Goal: Task Accomplishment & Management: Manage account settings

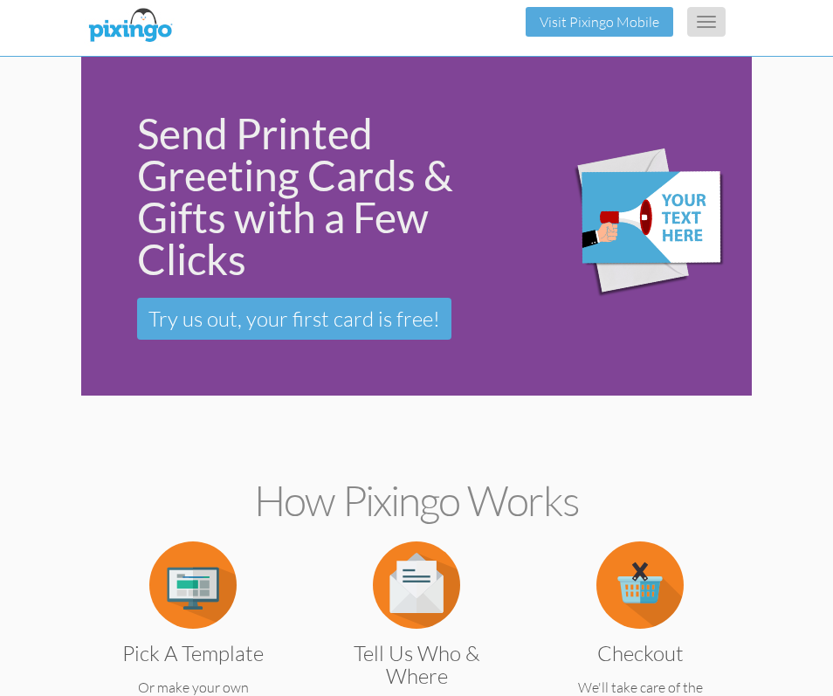
click at [712, 19] on button "Toggle navigation" at bounding box center [706, 22] width 38 height 30
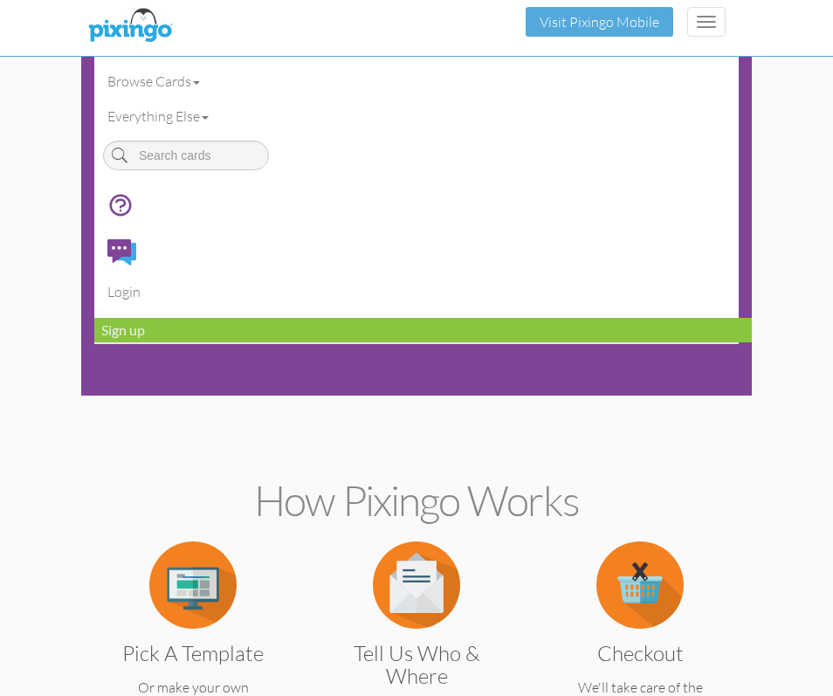
drag, startPoint x: 782, startPoint y: 107, endPoint x: 774, endPoint y: 78, distance: 29.9
click at [399, 34] on div "Toggle navigation Visit Pixingo Mobile" at bounding box center [416, 22] width 644 height 44
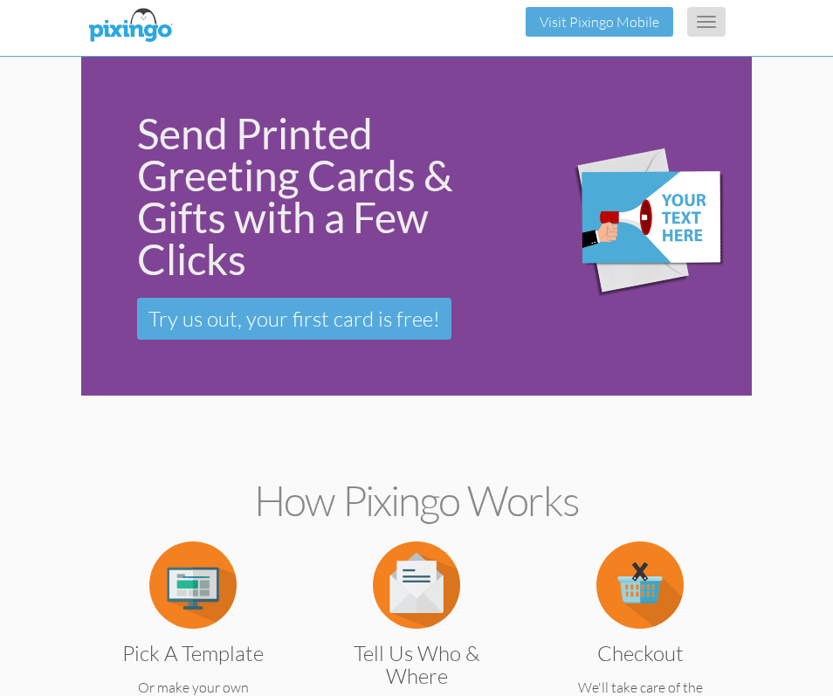
click at [705, 30] on button "Toggle navigation" at bounding box center [706, 22] width 38 height 30
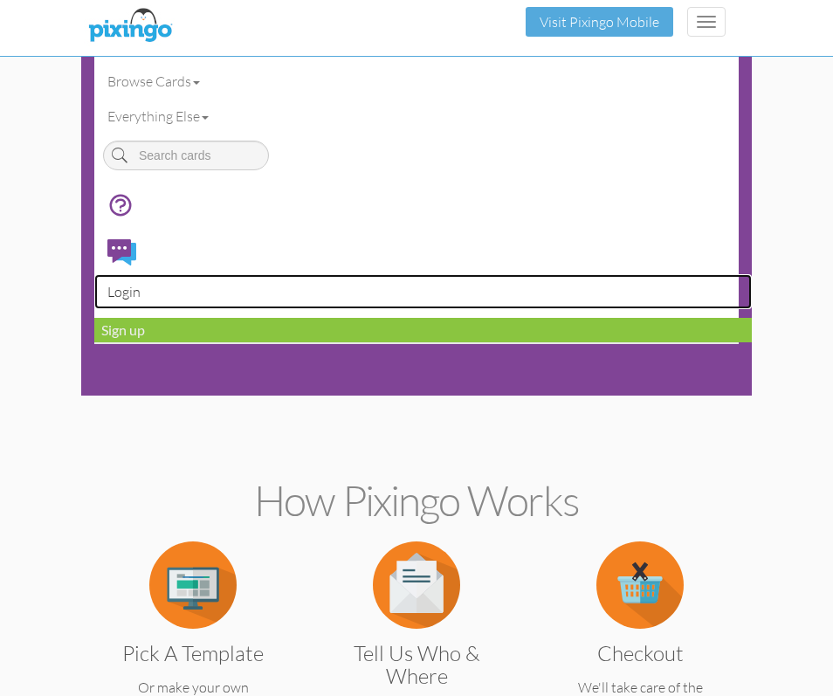
click at [125, 297] on link "Login" at bounding box center [422, 291] width 657 height 35
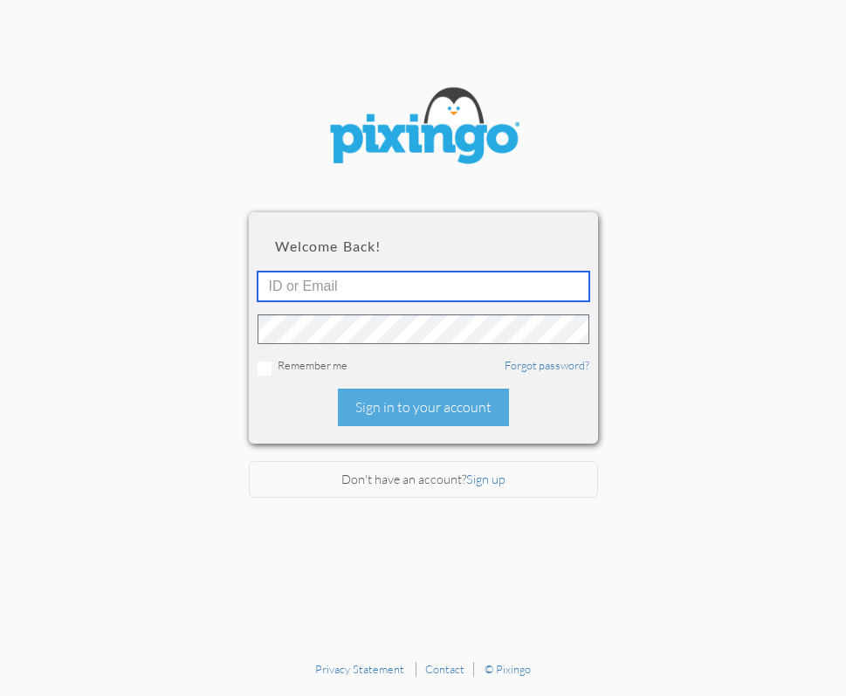
type input "5724"
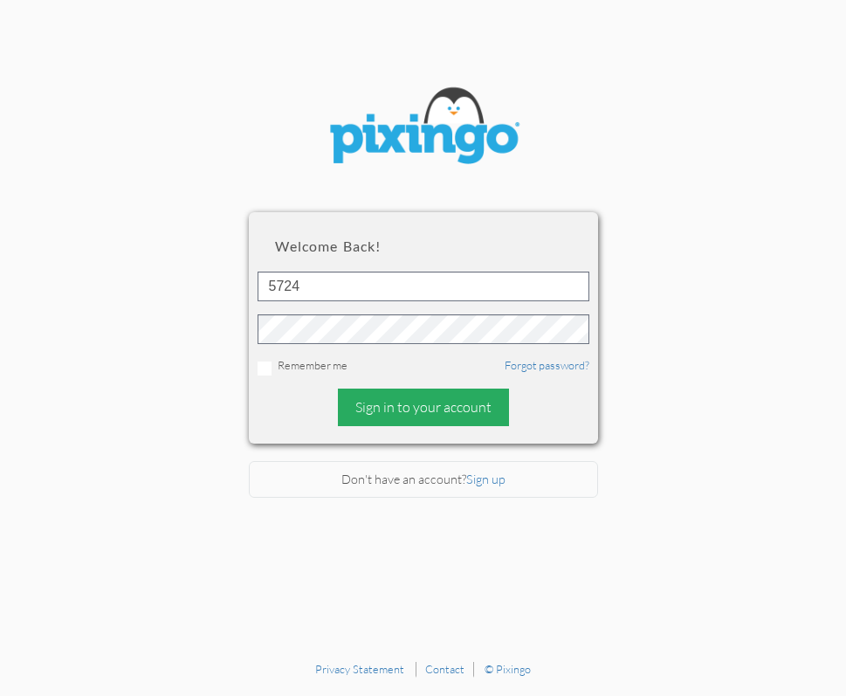
click at [412, 403] on div "Sign in to your account" at bounding box center [423, 408] width 171 height 38
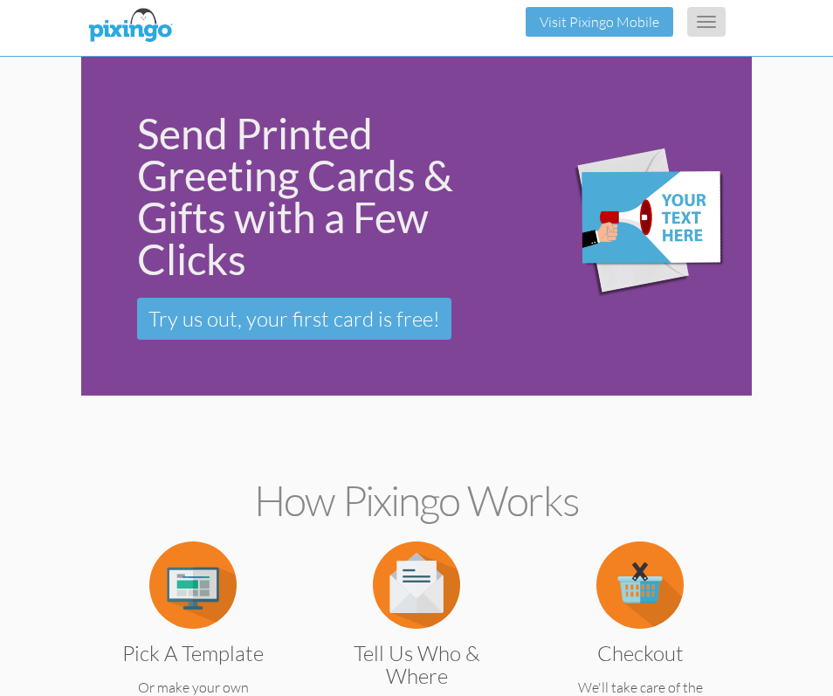
click at [704, 34] on button "Toggle navigation" at bounding box center [706, 22] width 38 height 30
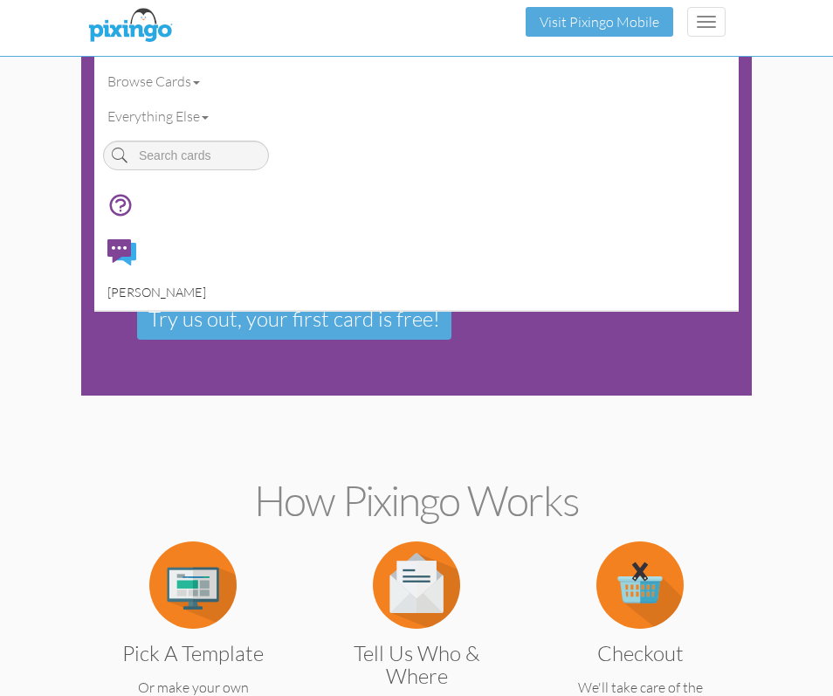
click at [127, 292] on span "[PERSON_NAME]" at bounding box center [156, 292] width 99 height 15
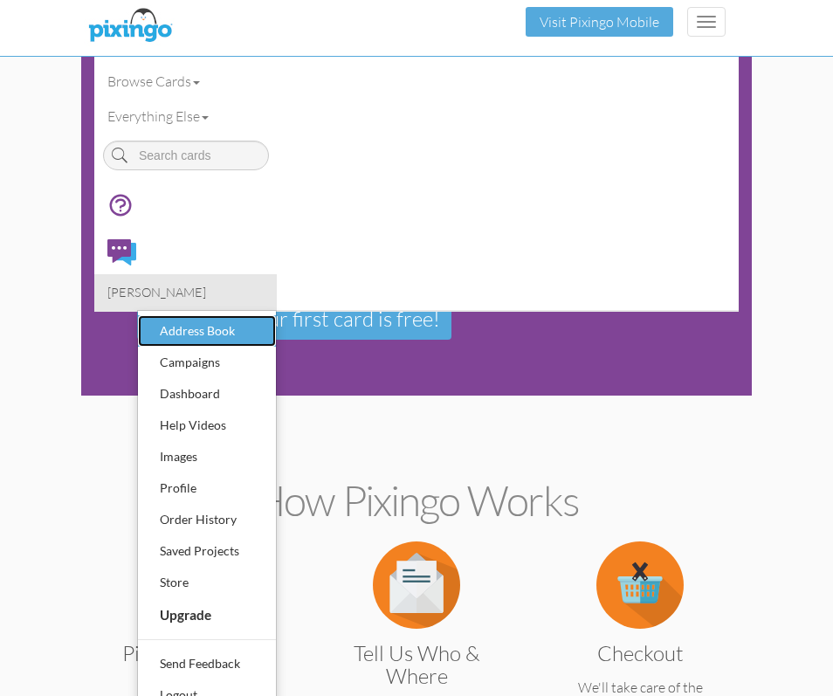
click at [155, 321] on div "Address Book" at bounding box center [206, 331] width 103 height 26
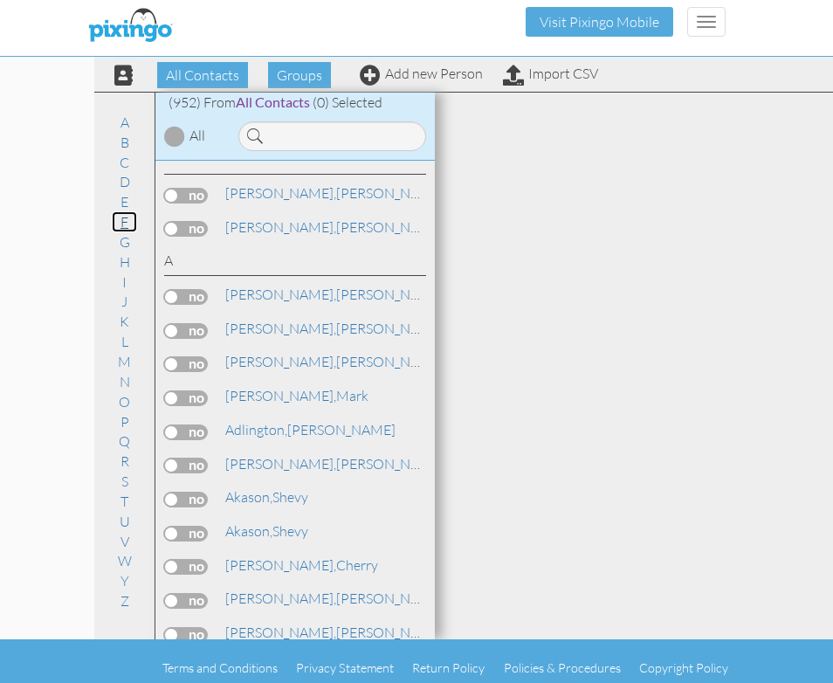
click at [128, 224] on link "F" at bounding box center [124, 221] width 25 height 21
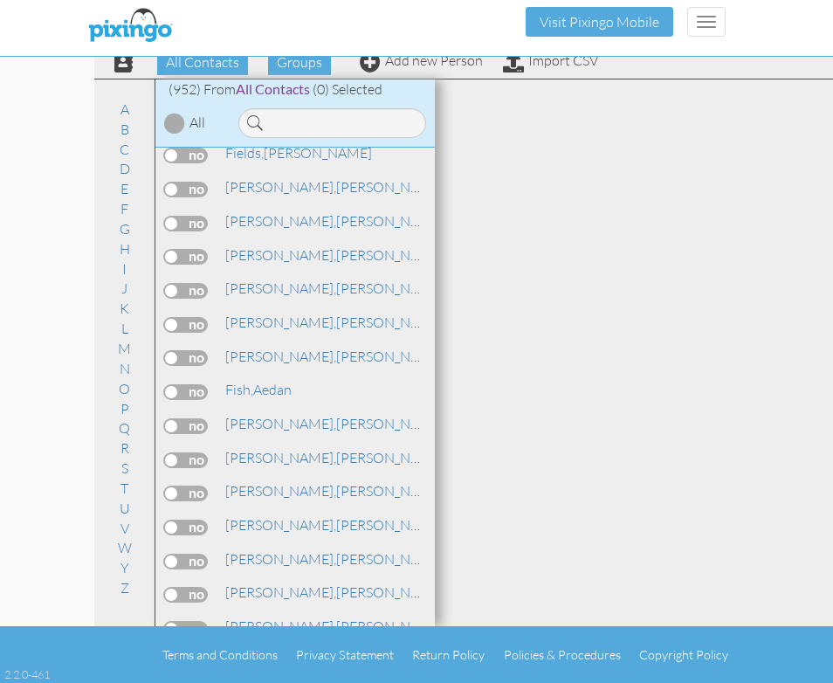
scroll to position [8195, 0]
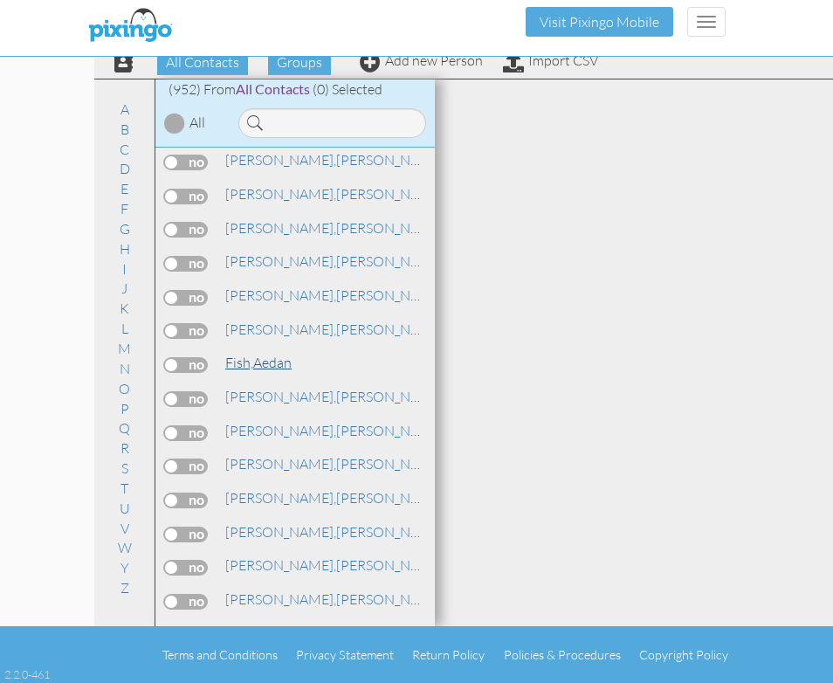
click at [251, 369] on span "Fish," at bounding box center [239, 362] width 28 height 17
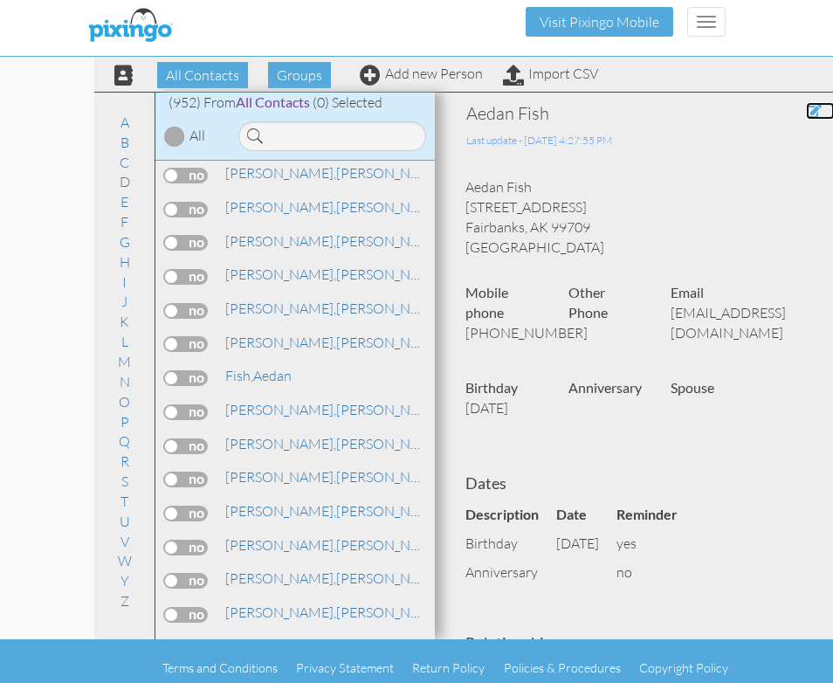
click at [806, 114] on span at bounding box center [814, 111] width 16 height 14
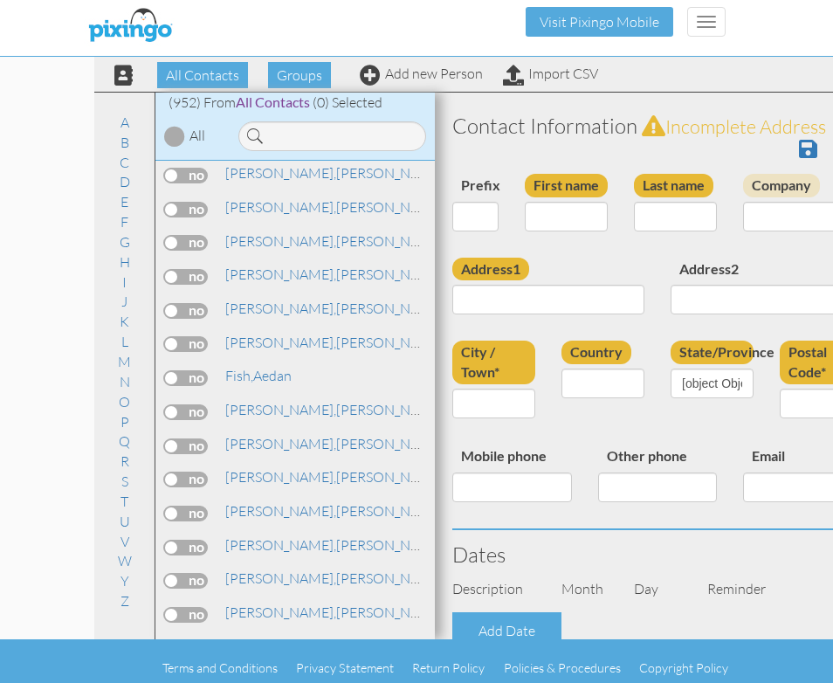
type input "Aedan"
type input "Fish"
type input "3244 Monteverde Road"
type input "Fairbanks"
type input "99709"
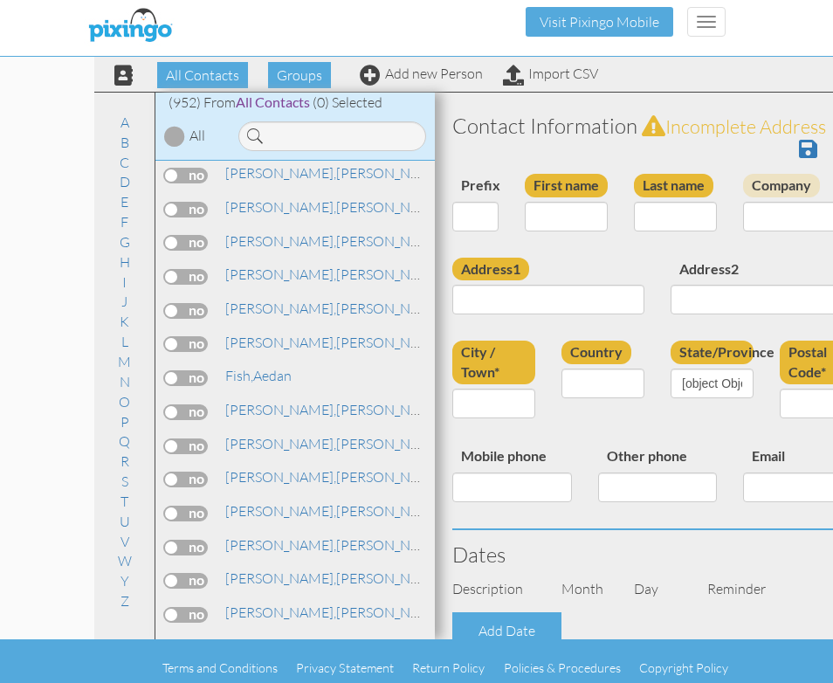
type input "(909) 378-4972"
type input "aedanakfish@gmail.com"
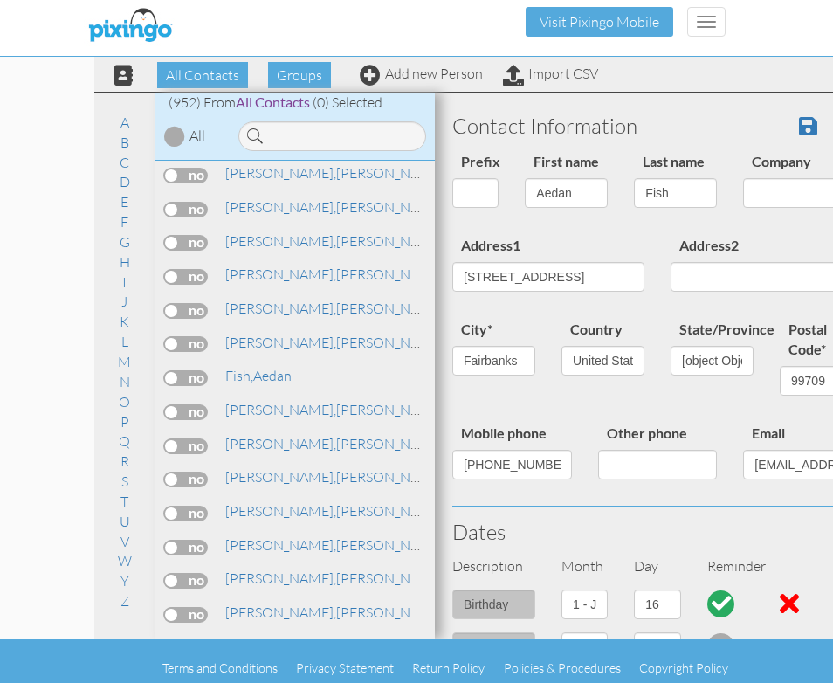
select select "object:3665"
select select "object:3910"
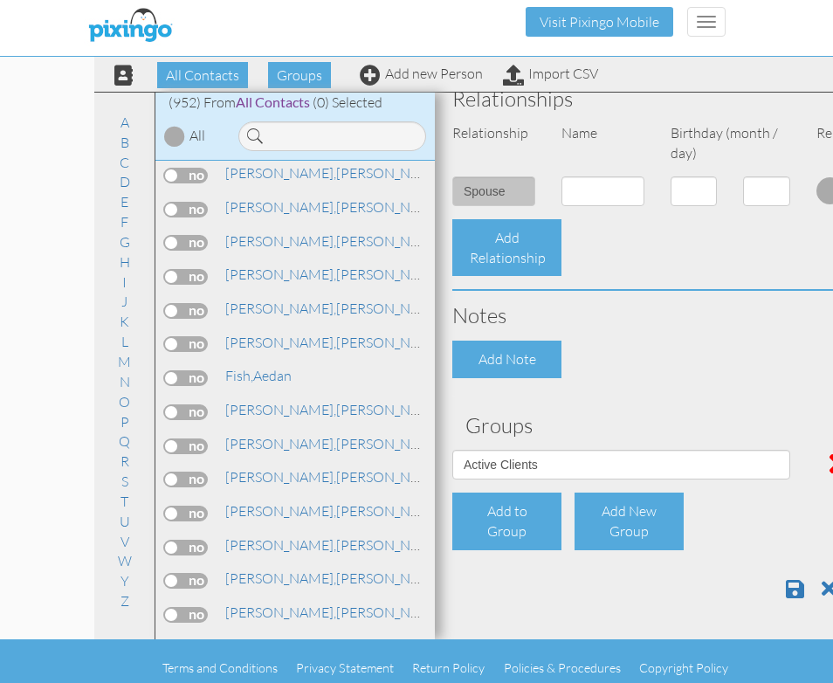
scroll to position [673, 0]
click at [513, 516] on div "Add to Group" at bounding box center [506, 521] width 109 height 58
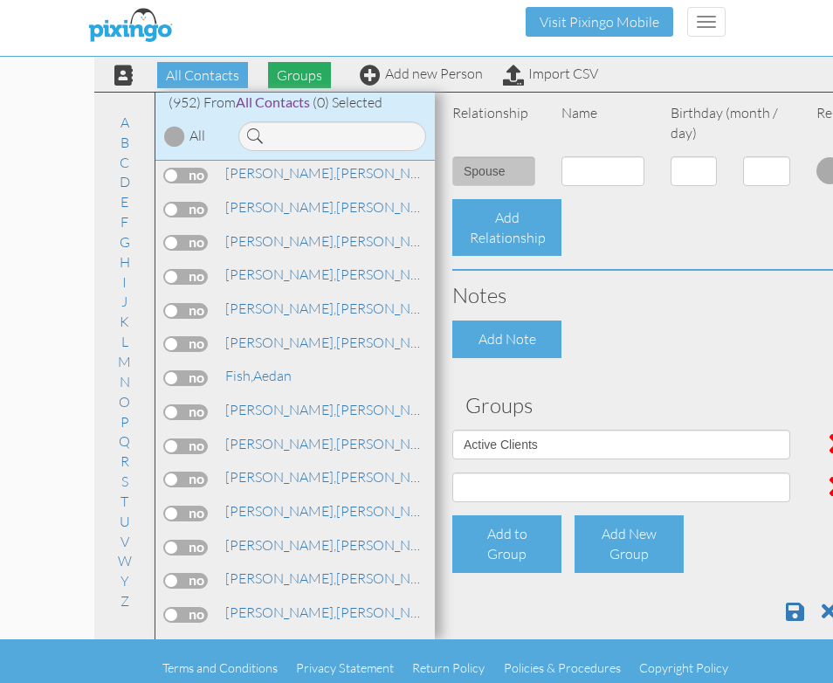
click at [296, 72] on span "Groups" at bounding box center [299, 75] width 63 height 26
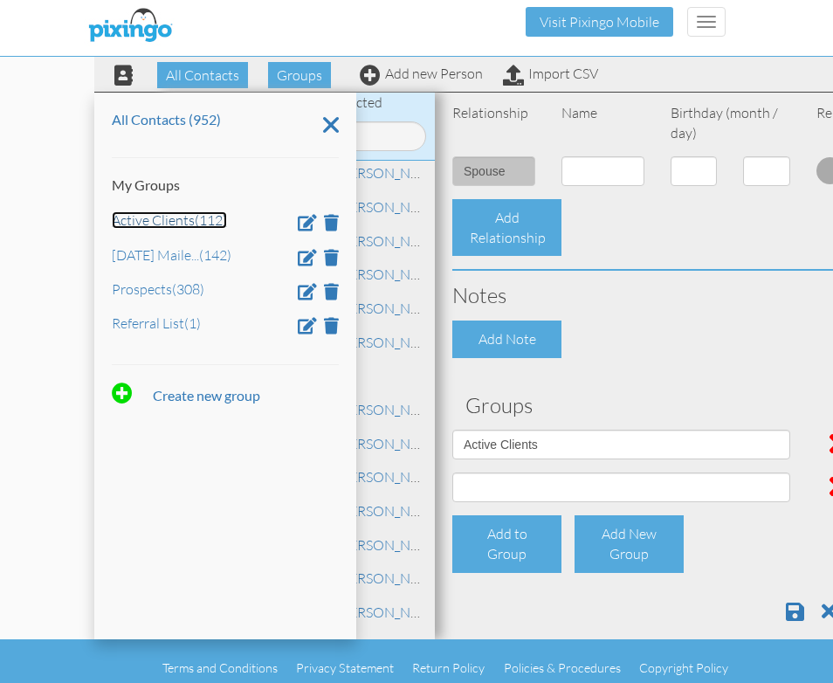
click at [130, 220] on link "Active Clients (112)" at bounding box center [169, 219] width 115 height 17
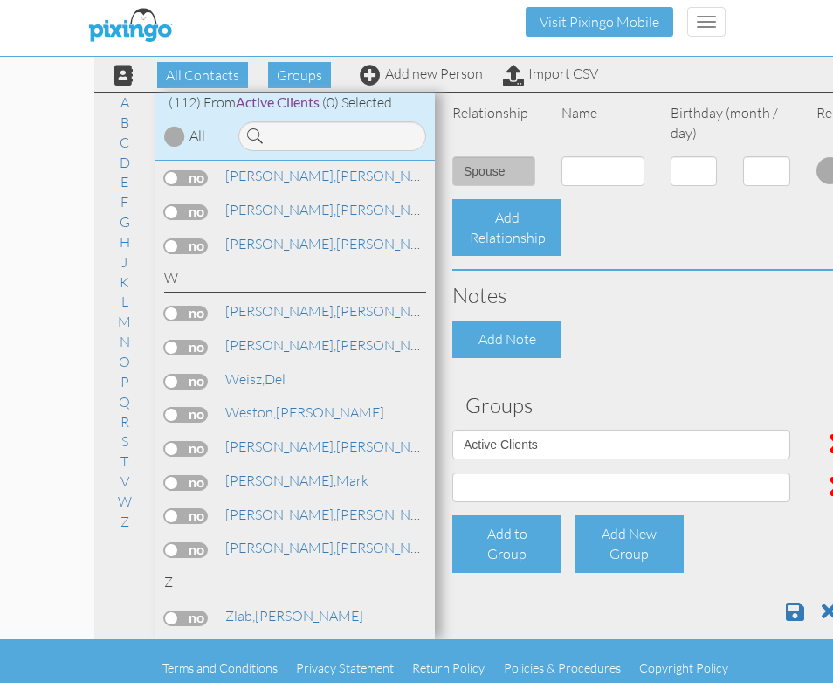
scroll to position [1054, 0]
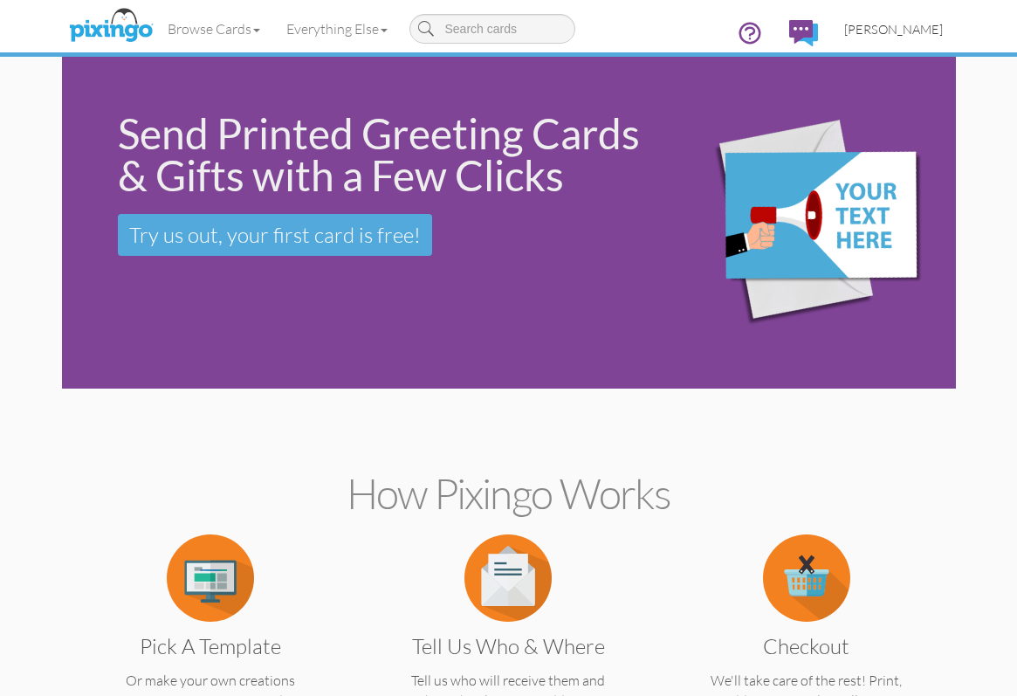
click at [845, 27] on span "[PERSON_NAME]" at bounding box center [893, 29] width 99 height 15
